Goal: Transaction & Acquisition: Subscribe to service/newsletter

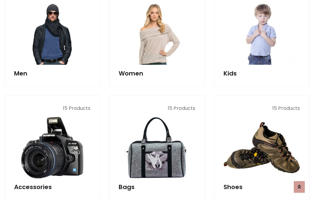
scroll to position [445, 0]
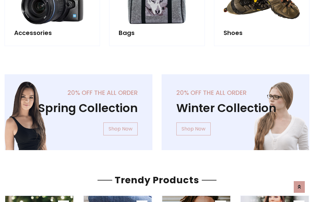
click at [157, 109] on div "20% off the all order Winter Collection Shop Now" at bounding box center [235, 116] width 157 height 85
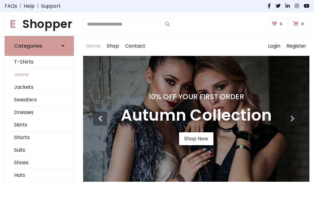
click at [39, 74] on link "Jeans" at bounding box center [39, 74] width 69 height 13
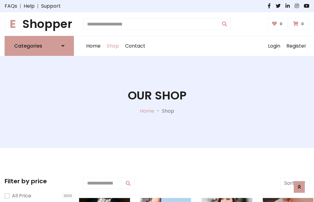
scroll to position [193, 0]
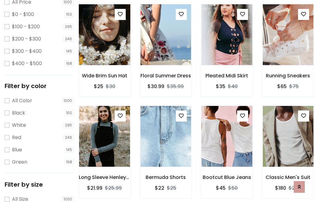
click at [104, 48] on img at bounding box center [104, 34] width 61 height 147
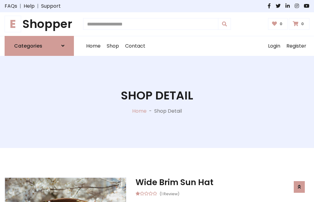
scroll to position [66, 0]
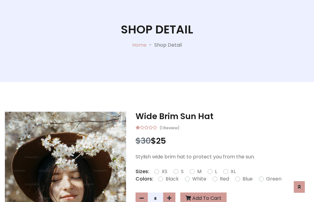
click at [223, 179] on label "Red" at bounding box center [224, 178] width 9 height 7
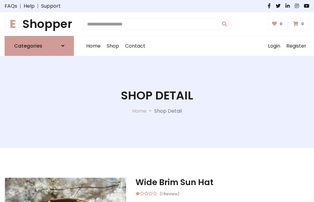
click at [157, 101] on h1 "Shop Detail" at bounding box center [157, 96] width 72 height 14
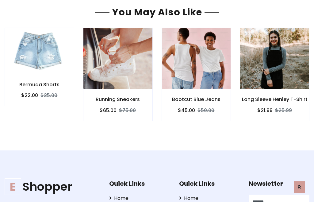
type input "******"
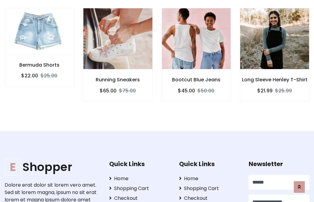
scroll to position [0, 0]
type input "**********"
